Goal: Transaction & Acquisition: Purchase product/service

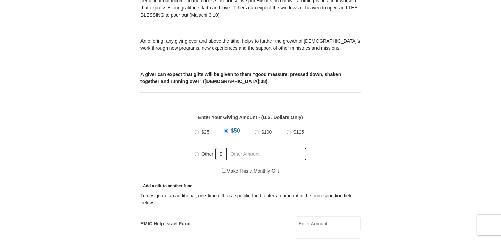
scroll to position [225, 0]
click at [196, 151] on input "Other" at bounding box center [197, 153] width 4 height 4
radio input "true"
click at [230, 148] on input "text" at bounding box center [268, 154] width 78 height 12
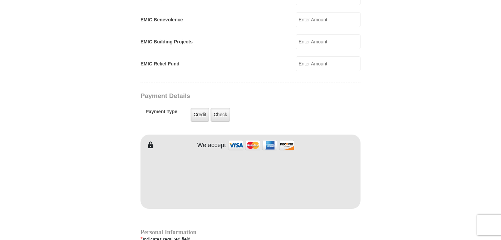
scroll to position [451, 0]
type input "740.00"
click at [196, 107] on label "Credit" at bounding box center [200, 114] width 19 height 14
click at [0, 0] on input "Credit" at bounding box center [0, 0] width 0 height 0
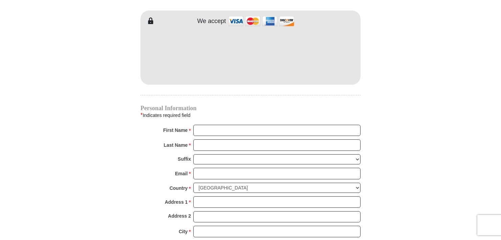
scroll to position [576, 0]
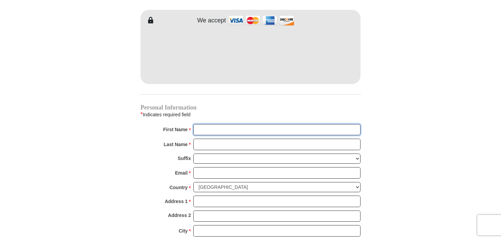
click at [198, 124] on input "First Name *" at bounding box center [276, 130] width 167 height 12
type input "Kasslane"
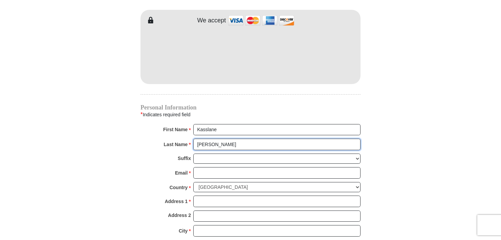
type input "Jetton"
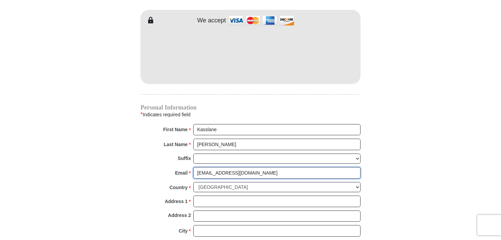
type input "kasslane@hctc.net"
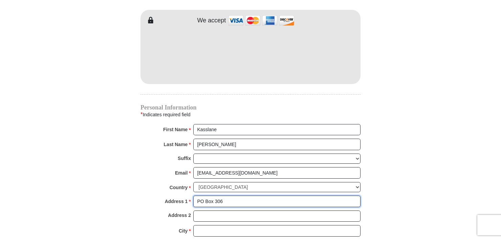
type input "PO Box 306"
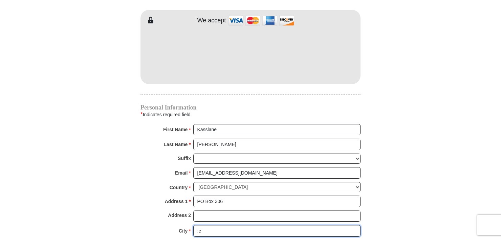
type input ":"
type input "Leakey"
select select "TX"
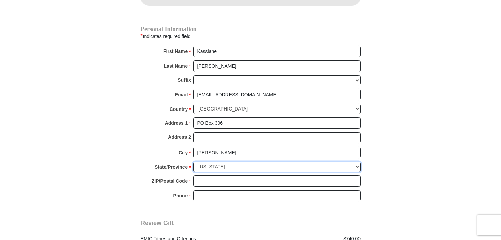
scroll to position [654, 0]
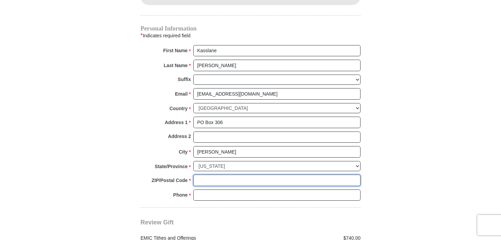
click at [197, 174] on input "ZIP/Postal Code *" at bounding box center [276, 180] width 167 height 12
type input "78873"
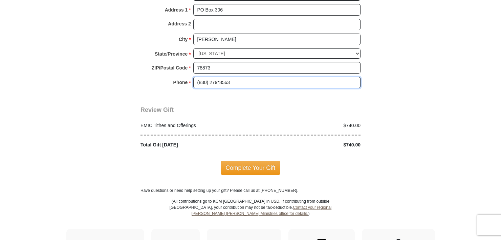
scroll to position [767, 0]
type input "(830) 279*8563"
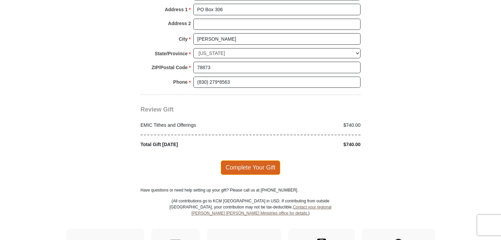
click at [255, 160] on span "Complete Your Gift" at bounding box center [251, 167] width 60 height 14
